Goal: Information Seeking & Learning: Learn about a topic

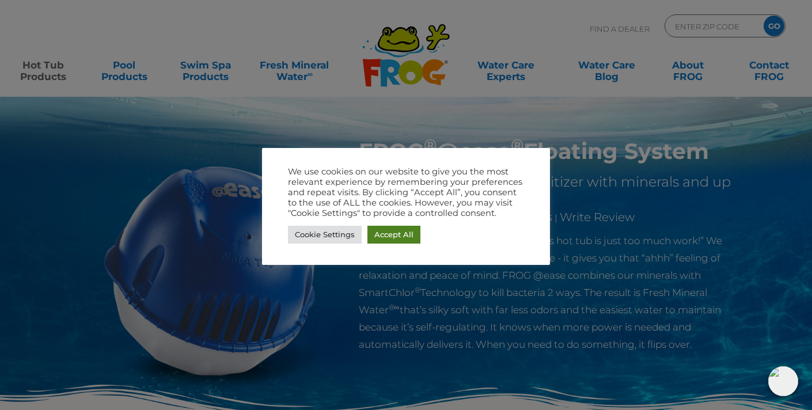
click at [398, 235] on link "Accept All" at bounding box center [393, 235] width 53 height 18
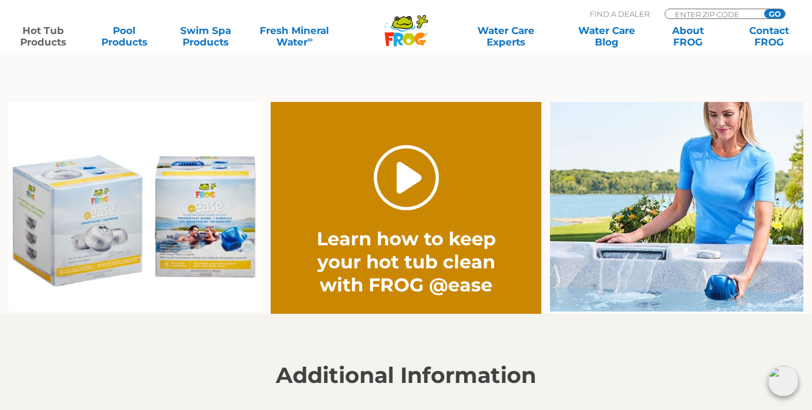
scroll to position [822, 0]
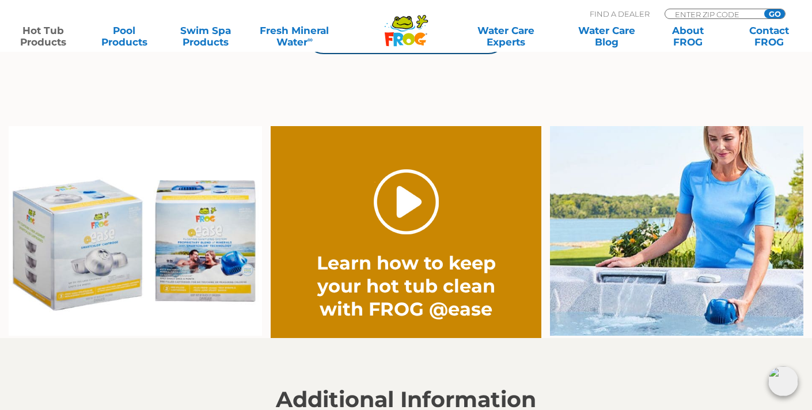
click at [409, 202] on link "." at bounding box center [406, 201] width 65 height 65
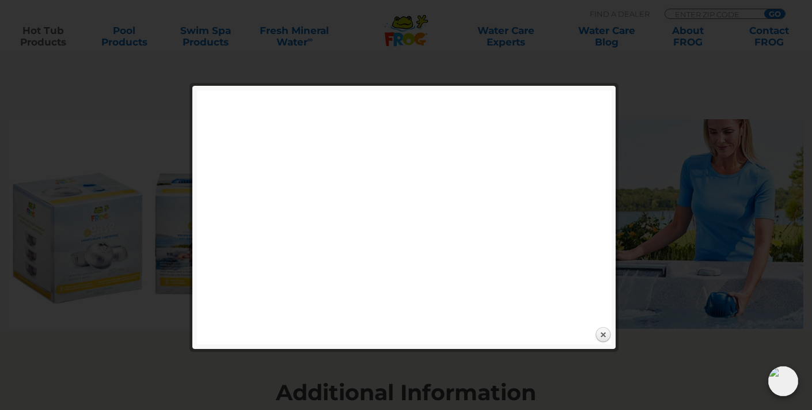
scroll to position [836, 0]
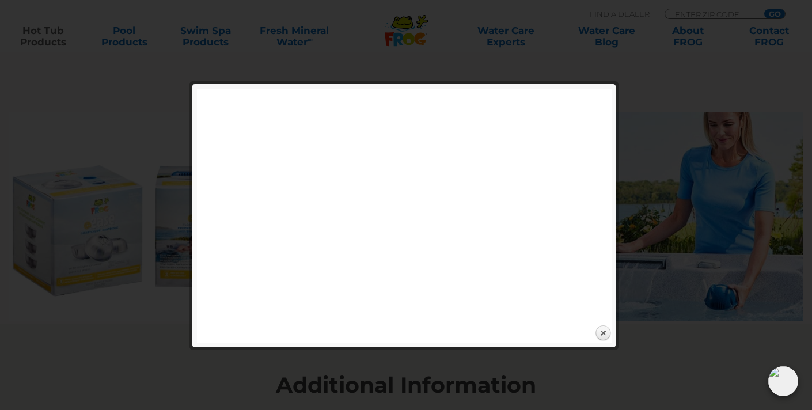
click at [603, 331] on link "Close" at bounding box center [602, 333] width 17 height 17
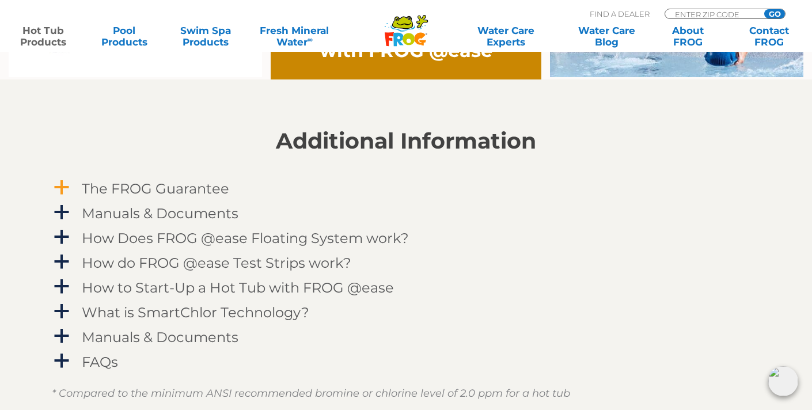
scroll to position [1081, 0]
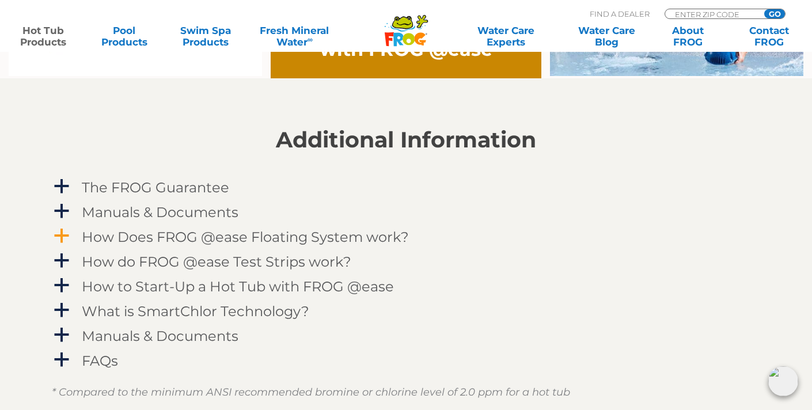
click at [276, 237] on h4 "How Does FROG @ease Floating System work?" at bounding box center [245, 237] width 327 height 16
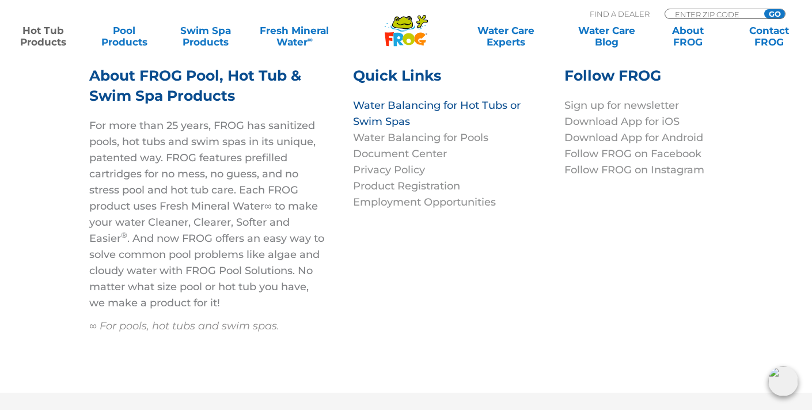
scroll to position [4181, 0]
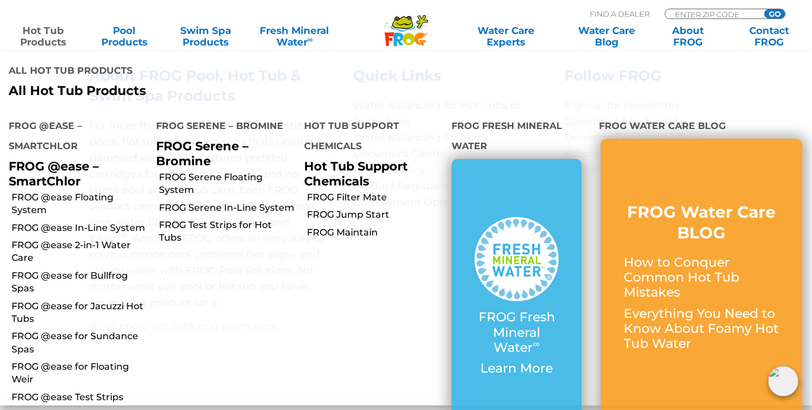
click at [45, 37] on link "Hot Tub Products" at bounding box center [43, 36] width 63 height 23
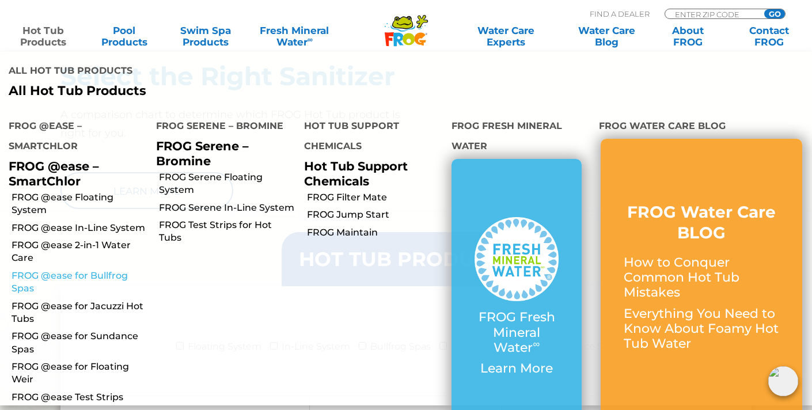
scroll to position [961, 0]
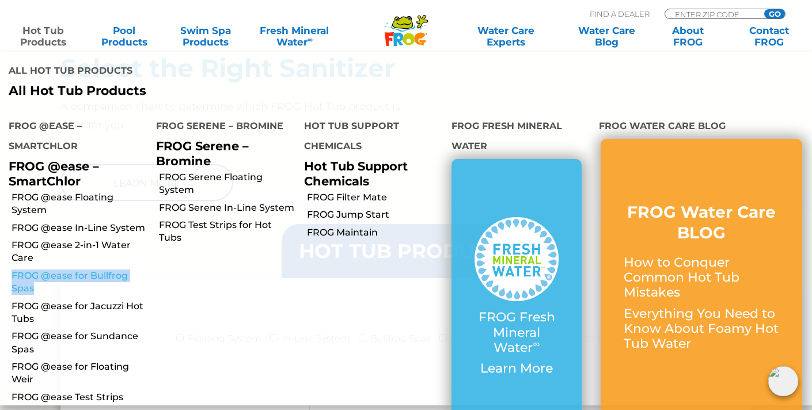
click at [101, 272] on link "FROG @ease for Bullfrog Spas" at bounding box center [80, 282] width 136 height 26
click at [104, 276] on link "FROG @ease for Bullfrog Spas" at bounding box center [80, 282] width 136 height 26
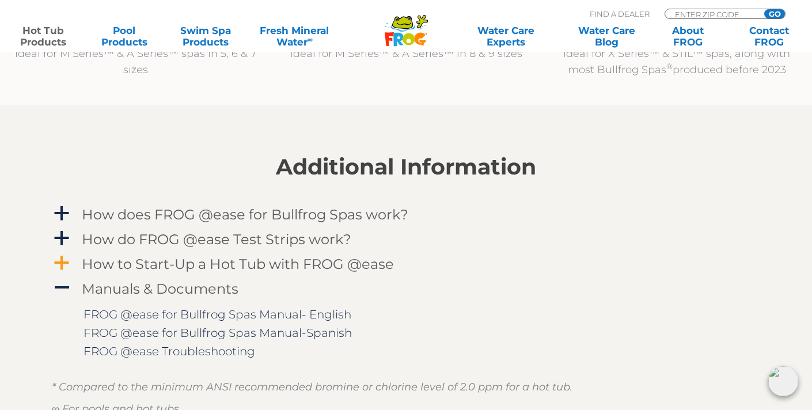
scroll to position [1435, 0]
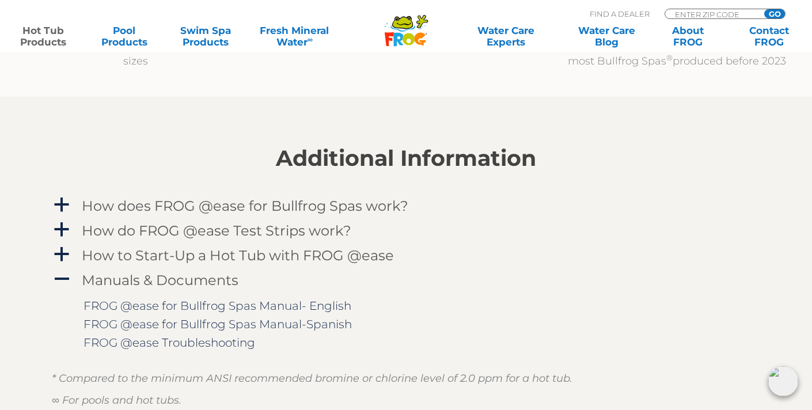
click at [789, 377] on img at bounding box center [783, 381] width 30 height 30
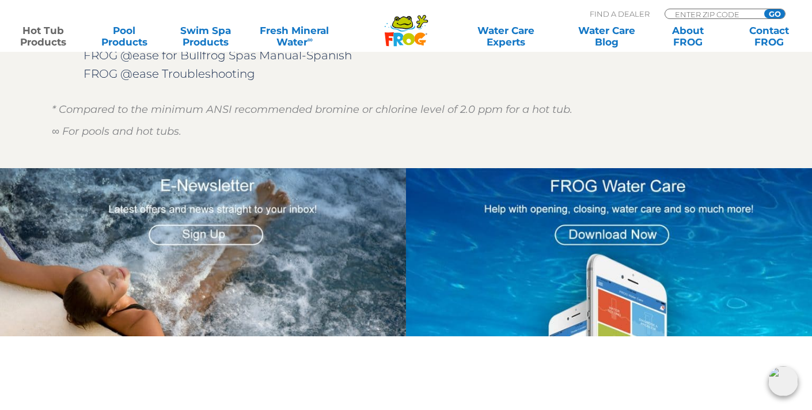
scroll to position [1726, 0]
